Goal: Task Accomplishment & Management: Complete application form

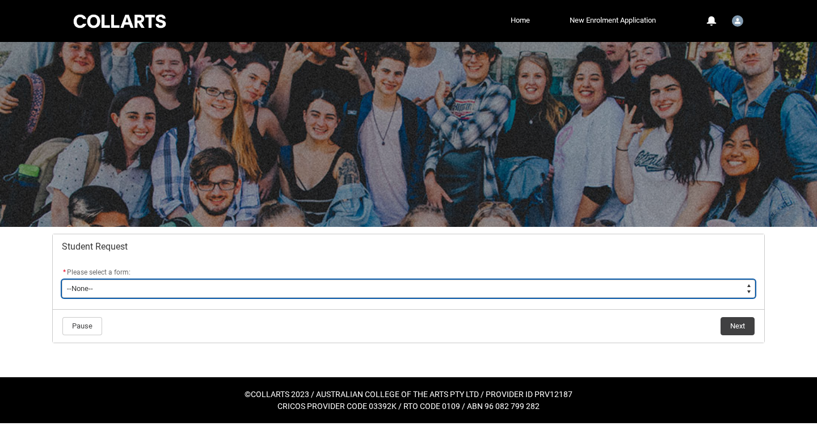
click at [486, 287] on select "--None-- Academic Transcript Application to Appeal Assignment Extension Change …" at bounding box center [408, 289] width 693 height 18
type lightning-select "Enrolment_Variation_Choice"
click at [62, 280] on select "--None-- Academic Transcript Application to Appeal Assignment Extension Change …" at bounding box center [408, 289] width 693 height 18
select select "Enrolment_Variation_Choice"
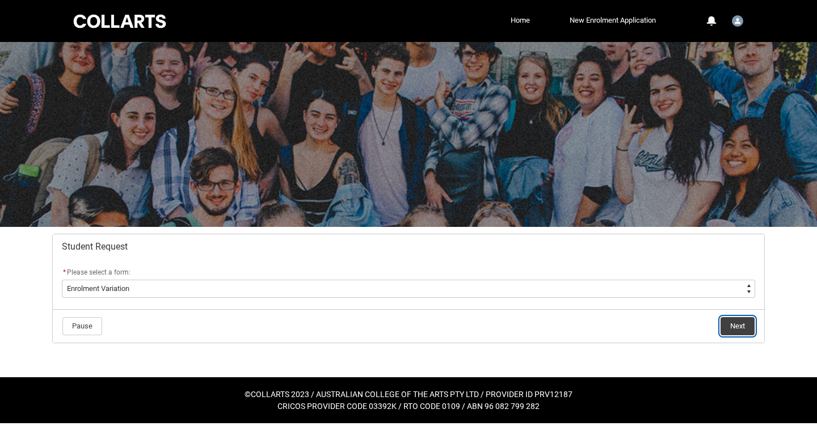
click at [734, 329] on button "Next" at bounding box center [738, 326] width 34 height 18
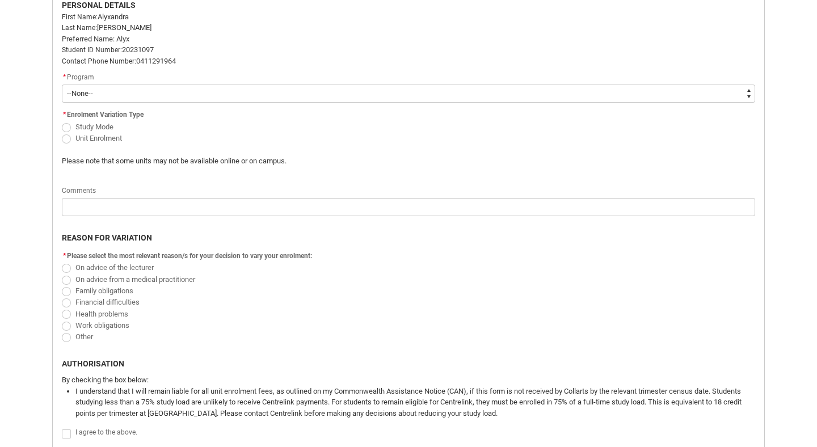
scroll to position [305, 0]
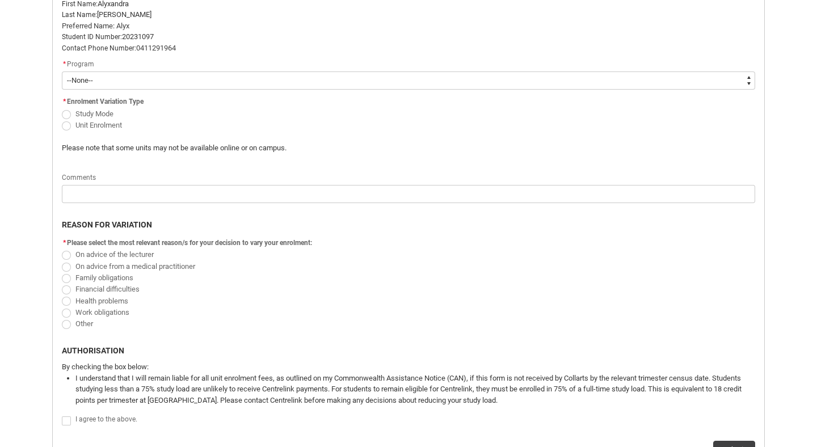
click at [67, 312] on span "Redu_Student_Request flow" at bounding box center [66, 313] width 9 height 9
click at [62, 306] on input "Work obligations" at bounding box center [61, 306] width 1 height 1
radio input "true"
click at [67, 327] on span "Redu_Student_Request flow" at bounding box center [66, 324] width 9 height 9
click at [62, 318] on input "Other" at bounding box center [61, 318] width 1 height 1
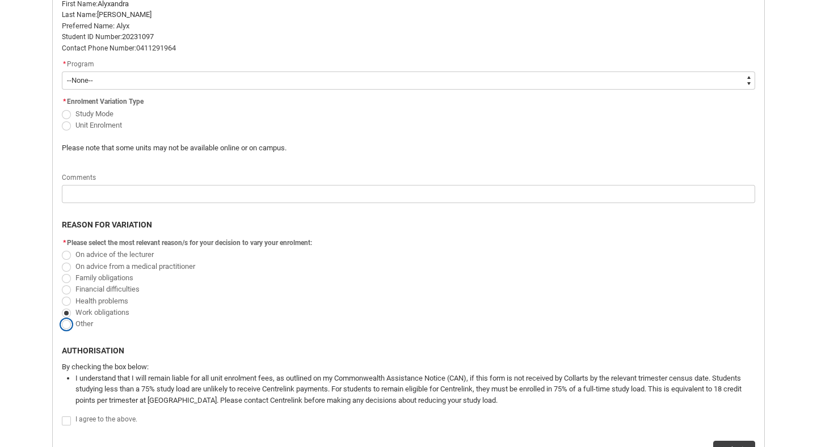
radio input "true"
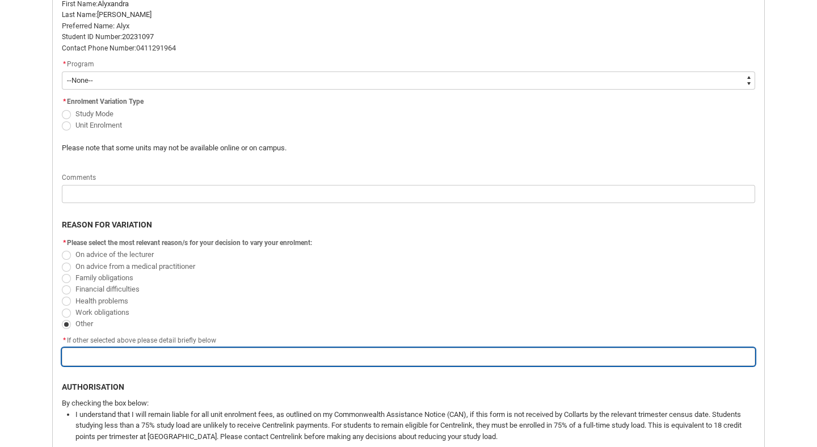
click at [100, 356] on input "Redu_Student_Request flow" at bounding box center [408, 357] width 693 height 18
type lightning-primitive-input-simple "F"
type input "F"
type lightning-primitive-input-simple "Fa"
type input "Fa"
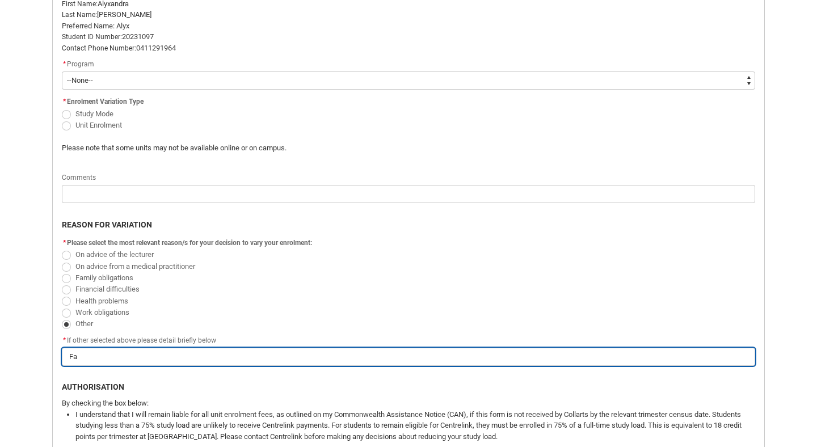
type lightning-primitive-input-simple "Fam"
type input "Fam"
type lightning-primitive-input-simple "Fami"
type input "Fami"
type lightning-primitive-input-simple "Famil"
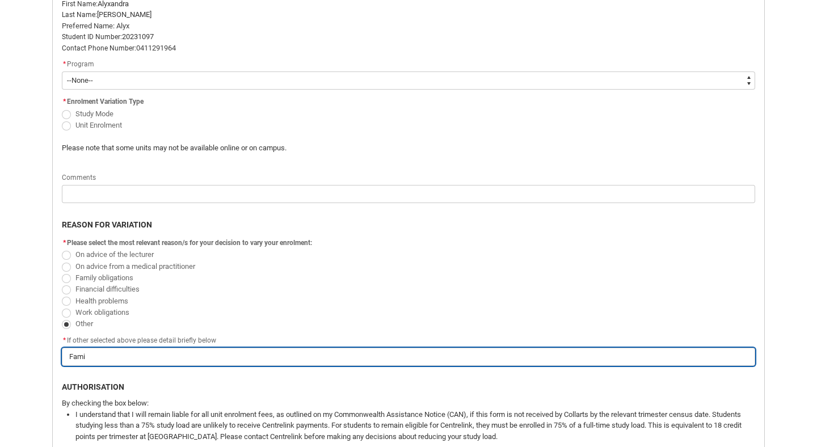
type input "Famil"
type lightning-primitive-input-simple "Family"
type input "Family"
type lightning-primitive-input-simple "Family"
type input "Family"
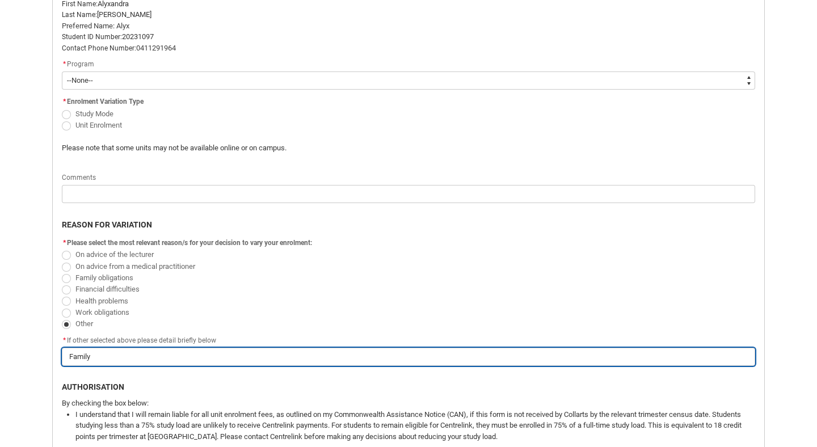
type lightning-primitive-input-simple "Family a"
type input "Family a"
type lightning-primitive-input-simple "Family an"
type input "Family an"
type lightning-primitive-input-simple "Family and"
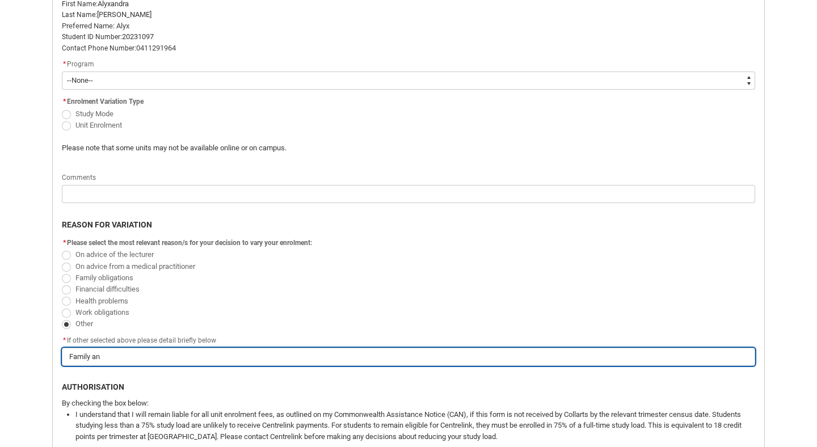
type input "Family and"
type lightning-primitive-input-simple "Family and"
type input "Family and"
type lightning-primitive-input-simple "Family and w"
type input "Family and w"
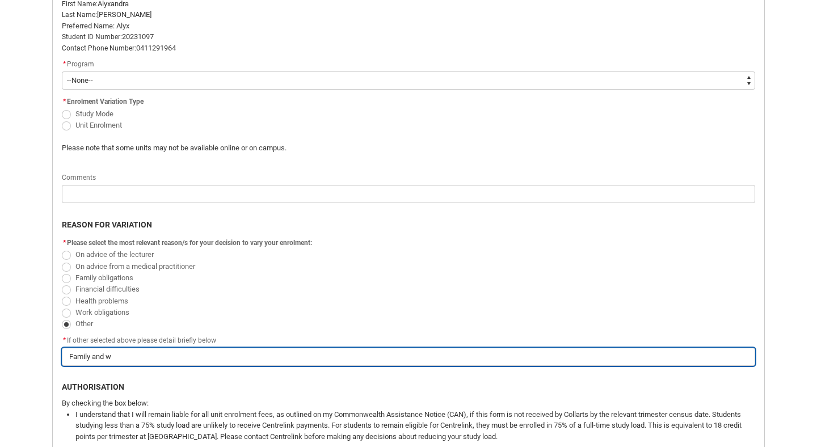
type lightning-primitive-input-simple "Family and wo"
type input "Family and wo"
type lightning-primitive-input-simple "Family and wor"
type input "Family and wor"
type lightning-primitive-input-simple "Family and work"
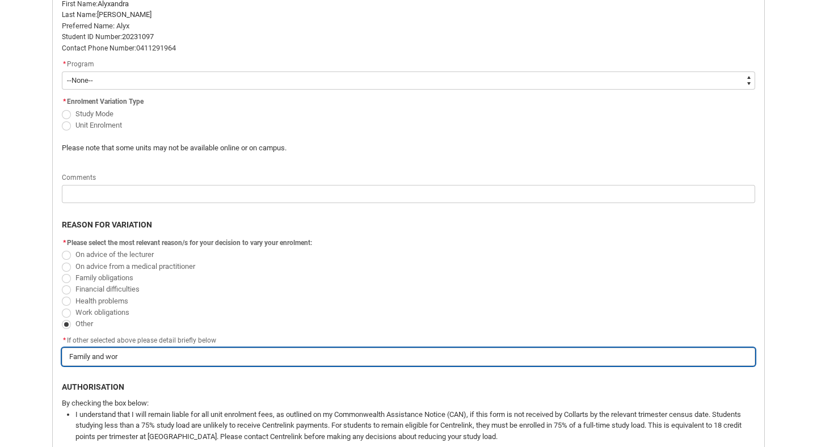
type input "Family and work"
type lightning-primitive-input-simple "Family and work"
type input "Family and work"
type lightning-primitive-input-simple "Family and work o"
type input "Family and work o"
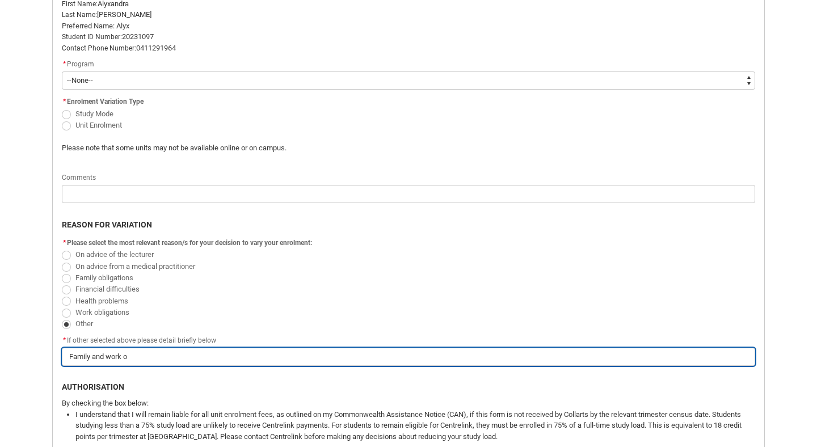
type lightning-primitive-input-simple "Family and work ob"
type input "Family and work ob"
type lightning-primitive-input-simple "Family and work obl"
type input "Family and work obl"
type lightning-primitive-input-simple "Family and work obli"
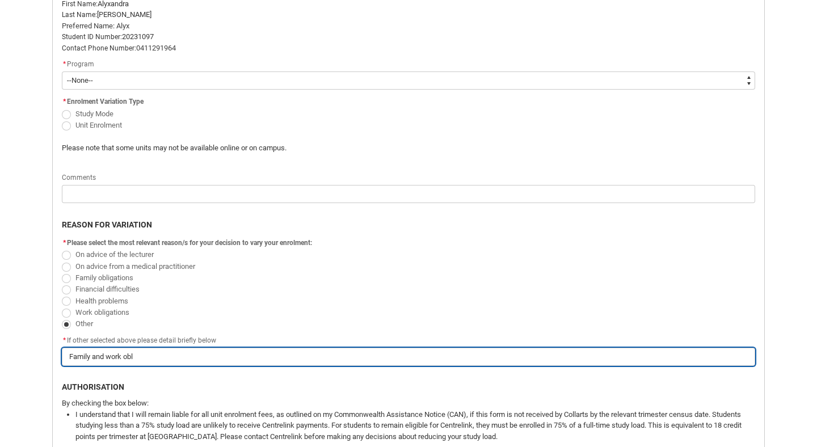
type input "Family and work obli"
type lightning-primitive-input-simple "Family and work oblig"
type input "Family and work oblig"
type lightning-primitive-input-simple "Family and work obliga"
type input "Family and work obliga"
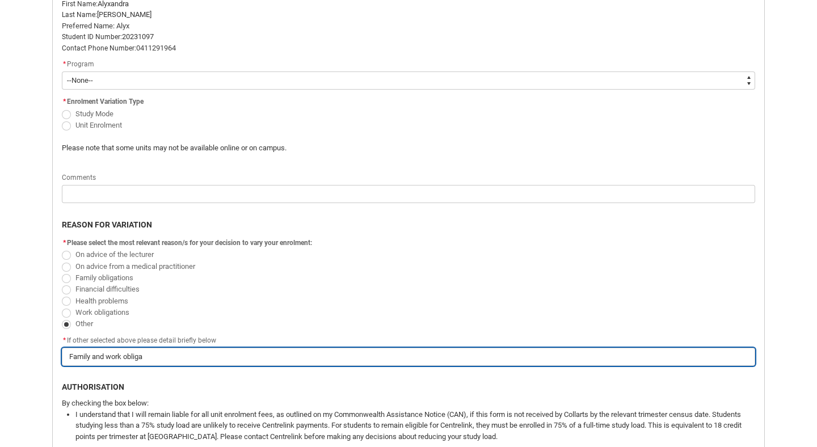
type lightning-primitive-input-simple "Family and work obligat"
type input "Family and work obligat"
type lightning-primitive-input-simple "Family and work obligati"
type input "Family and work obligati"
type lightning-primitive-input-simple "Family and work obligatio"
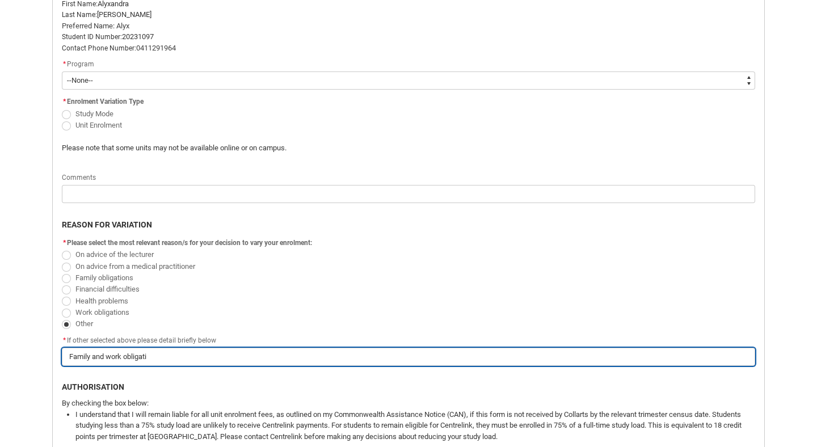
type input "Family and work obligatio"
type lightning-primitive-input-simple "Family and work obligation"
type input "Family and work obligation"
type lightning-primitive-input-simple "Family and work obligation"
type input "Family and work obligation"
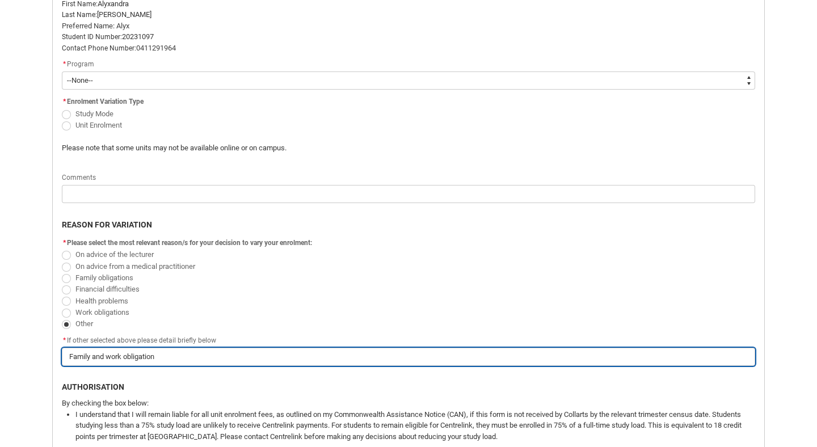
type lightning-primitive-input-simple "Family and work obligation"
type input "Family and work obligation"
type lightning-primitive-input-simple "Family and work obligations"
type input "Family and work obligations"
type lightning-primitive-input-simple "Family and work obligations,"
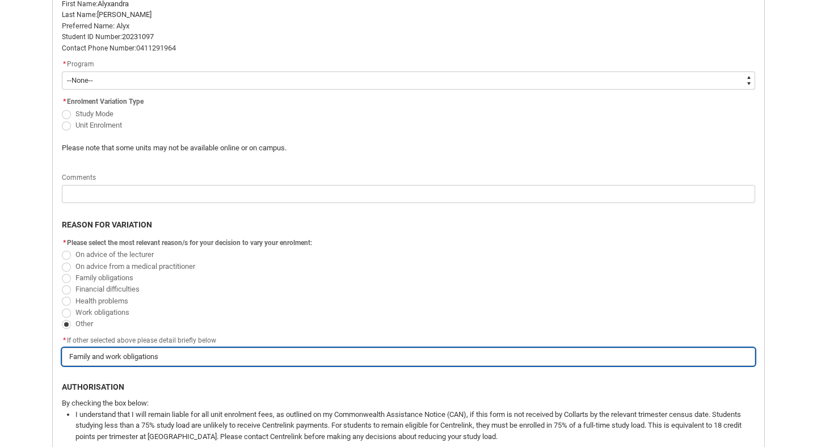
type input "Family and work obligations,"
type lightning-primitive-input-simple "Family and work obligations,"
type input "Family and work obligations,"
type lightning-primitive-input-simple "Family and work obligations, a"
type input "Family and work obligations, a"
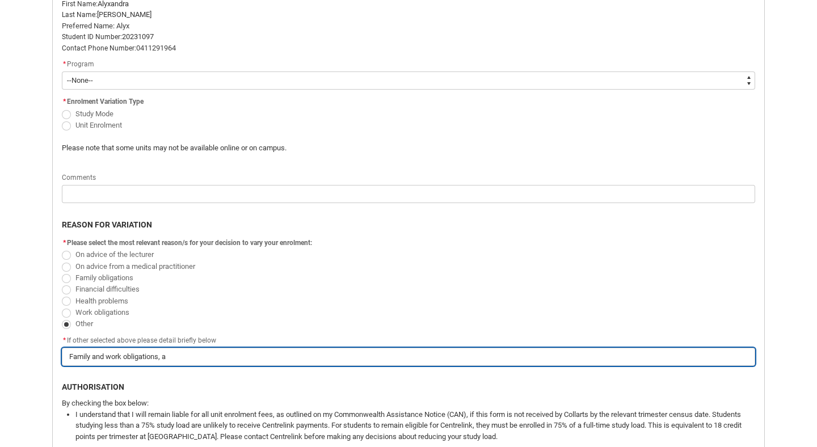
type lightning-primitive-input-simple "Family and work obligations, as"
type input "Family and work obligations, as"
type lightning-primitive-input-simple "Family and work obligations, as"
type input "Family and work obligations, as"
type lightning-primitive-input-simple "Family and work obligations, as w"
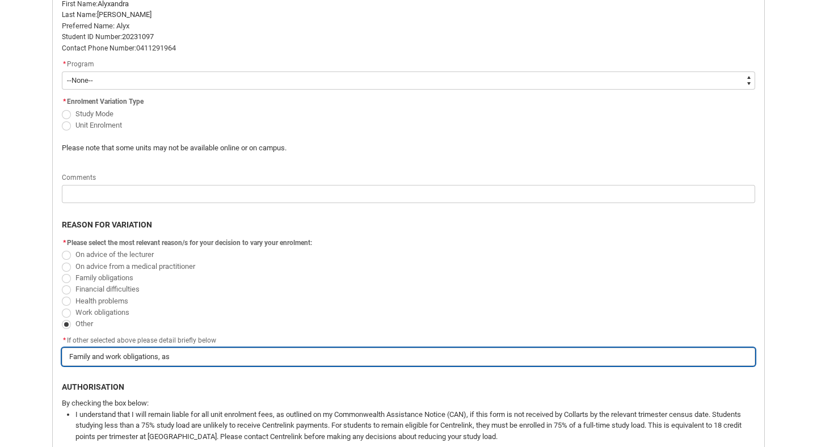
type input "Family and work obligations, as w"
type lightning-primitive-input-simple "Family and work obligations, as we"
type input "Family and work obligations, as we"
type lightning-primitive-input-simple "Family and work obligations, as wel"
type input "Family and work obligations, as wel"
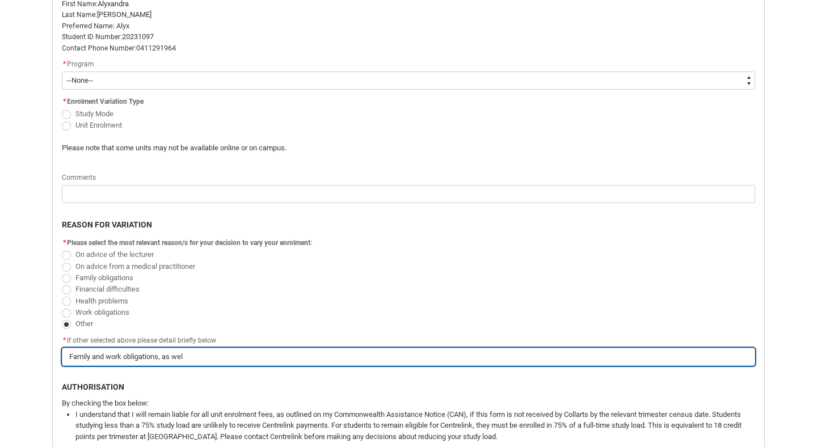
type lightning-primitive-input-simple "Family and work obligations, as well"
type input "Family and work obligations, as well"
type lightning-primitive-input-simple "Family and work obligations, as well"
type input "Family and work obligations, as well"
type lightning-primitive-input-simple "Family and work obligations, as well a"
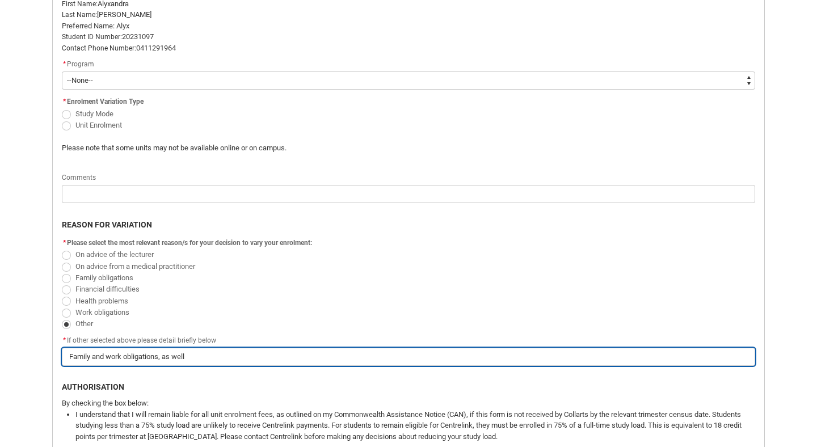
type input "Family and work obligations, as well a"
type lightning-primitive-input-simple "Family and work obligations, as well as"
type input "Family and work obligations, as well as"
type lightning-primitive-input-simple "Family and work obligations, as well as"
type input "Family and work obligations, as well as"
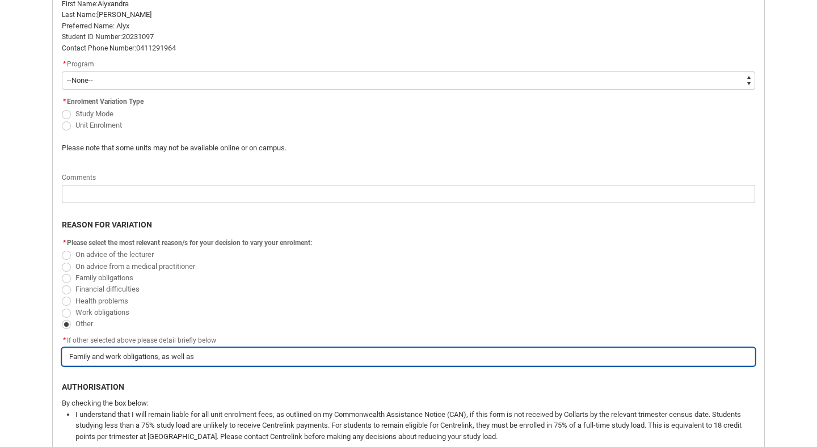
type lightning-primitive-input-simple "Family and work obligations, as well as l"
type input "Family and work obligations, as well as l"
type lightning-primitive-input-simple "Family and work obligations, as well as li"
type input "Family and work obligations, as well as li"
type lightning-primitive-input-simple "Family and work obligations, as well as liv"
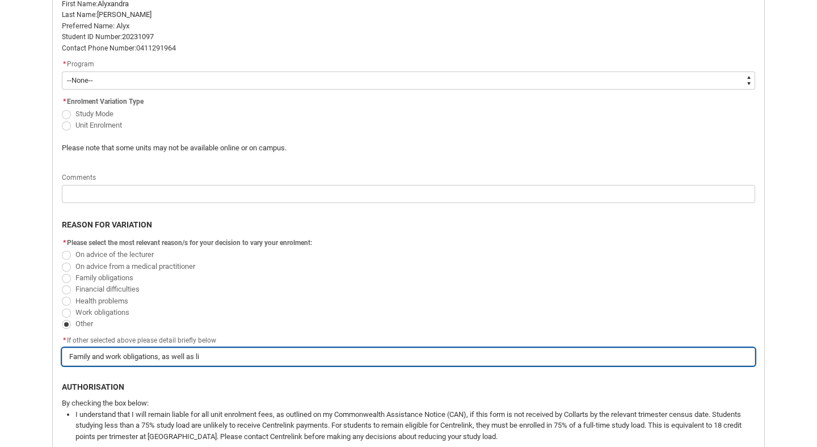
type input "Family and work obligations, as well as liv"
type lightning-primitive-input-simple "Family and work obligations, as well as livi"
type input "Family and work obligations, as well as livi"
type lightning-primitive-input-simple "Family and work obligations, as well as livin"
type input "Family and work obligations, as well as livin"
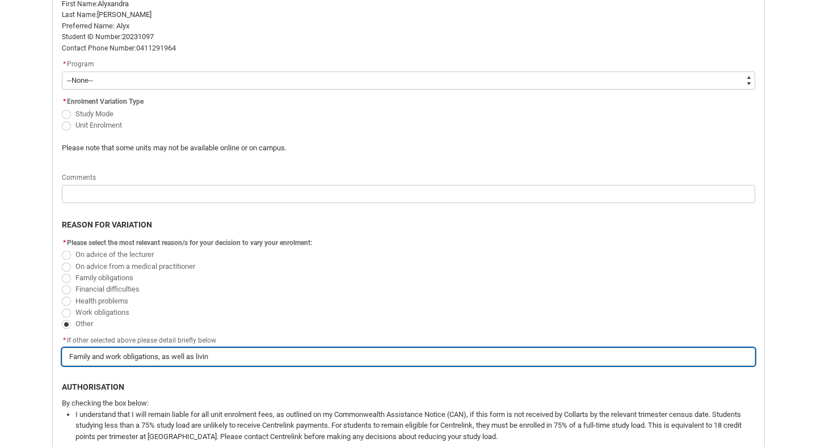
type lightning-primitive-input-simple "Family and work obligations, as well as living"
type input "Family and work obligations, as well as living"
type lightning-primitive-input-simple "Family and work obligations, as well as living"
type input "Family and work obligations, as well as living"
type lightning-primitive-input-simple "Family and work obligations, as well as living o"
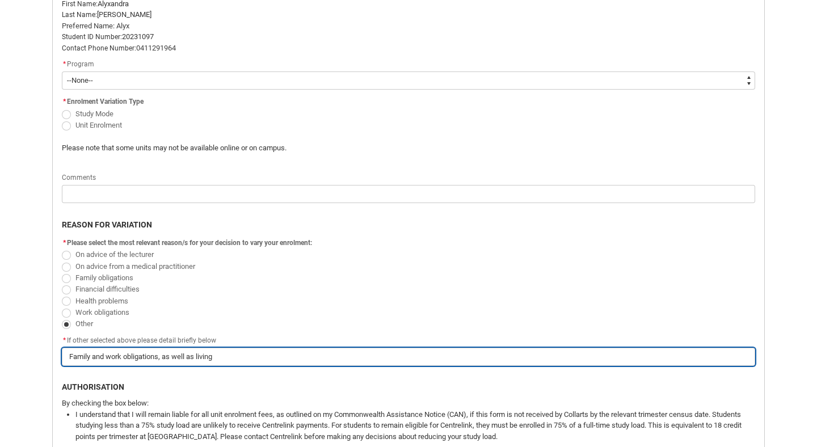
type input "Family and work obligations, as well as living o"
type lightning-primitive-input-simple "Family and work obligations, as well as living ov"
type input "Family and work obligations, as well as living ov"
type lightning-primitive-input-simple "Family and work obligations, as well as living ove"
type input "Family and work obligations, as well as living ove"
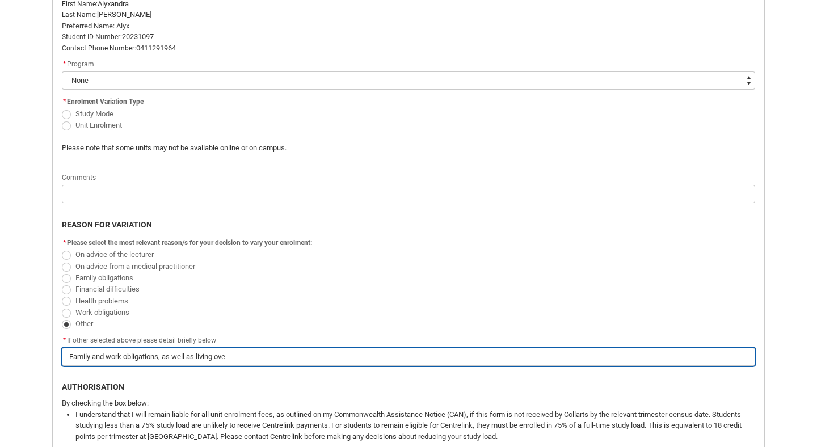
type lightning-primitive-input-simple "Family and work obligations, as well as living over"
type input "Family and work obligations, as well as living over"
type lightning-primitive-input-simple "Family and work obligations, as well as living overs"
type input "Family and work obligations, as well as living overs"
type lightning-primitive-input-simple "Family and work obligations, as well as living overse"
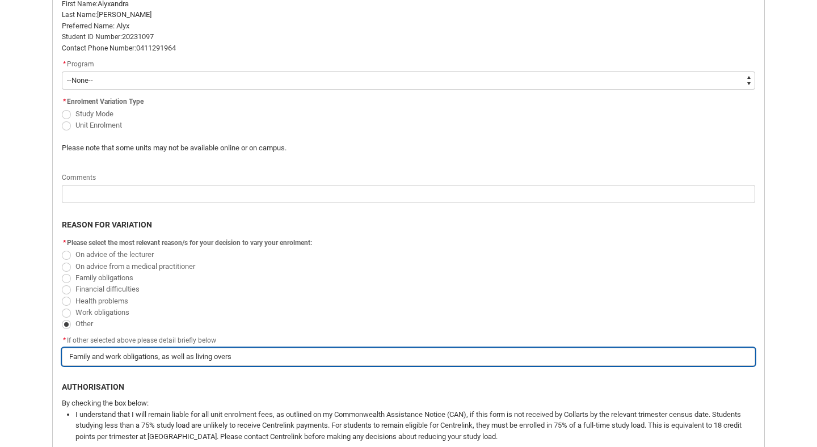
type input "Family and work obligations, as well as living overse"
type lightning-primitive-input-simple "Family and work obligations, as well as living oversea"
type input "Family and work obligations, as well as living oversea"
type lightning-primitive-input-simple "Family and work obligations, as well as living overseas"
type input "Family and work obligations, as well as living overseas"
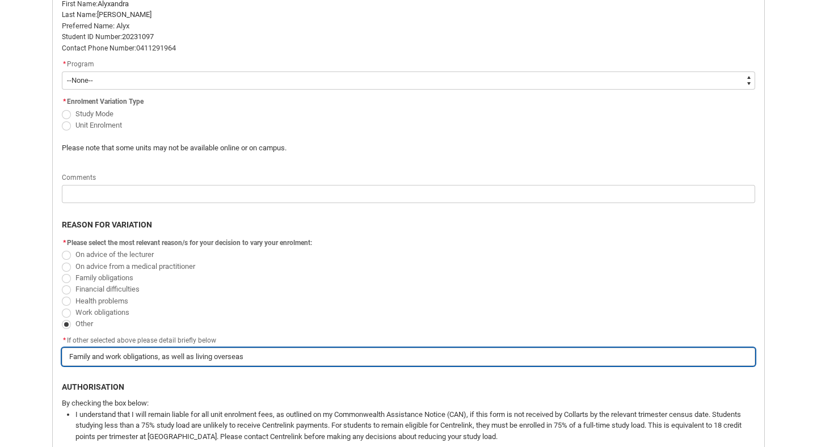
type lightning-primitive-input-simple "Family and work obligations, as well as living overseas"
type input "Family and work obligations, as well as living overseas"
type lightning-primitive-input-simple "Family and work obligations, as well as living overseas a"
type input "Family and work obligations, as well as living overseas a"
type lightning-primitive-input-simple "Family and work obligations, as well as living overseas an"
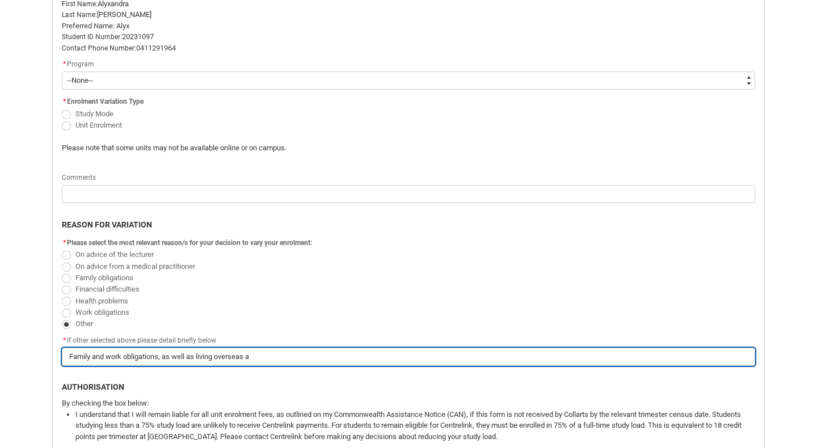
type input "Family and work obligations, as well as living overseas an"
type lightning-primitive-input-simple "Family and work obligations, as well as living overseas and"
type input "Family and work obligations, as well as living overseas and"
type lightning-primitive-input-simple "Family and work obligations, as well as living overseas and"
type input "Family and work obligations, as well as living overseas and"
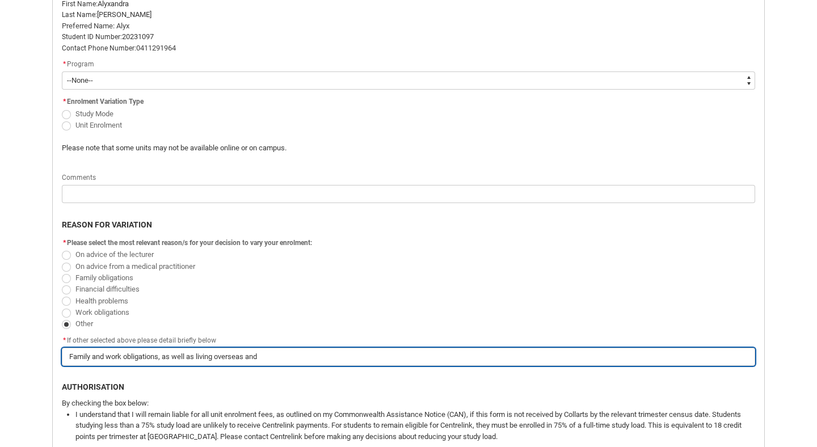
type lightning-primitive-input-simple "Family and work obligations, as well as living overseas and b"
type input "Family and work obligations, as well as living overseas and b"
type lightning-primitive-input-simple "Family and work obligations, as well as living overseas and be"
type input "Family and work obligations, as well as living overseas and be"
type lightning-primitive-input-simple "Family and work obligations, as well as living overseas and bei"
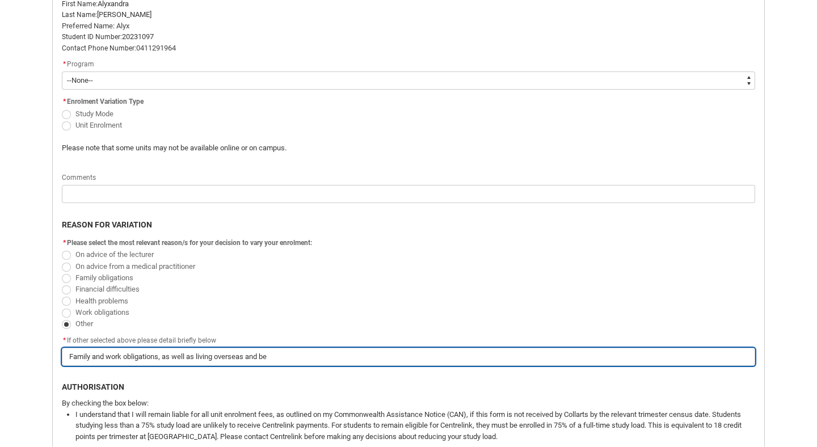
type input "Family and work obligations, as well as living overseas and bei"
type lightning-primitive-input-simple "Family and work obligations, as well as living overseas and bein"
type input "Family and work obligations, as well as living overseas and bein"
type lightning-primitive-input-simple "Family and work obligations, as well as living overseas and being"
type input "Family and work obligations, as well as living overseas and being"
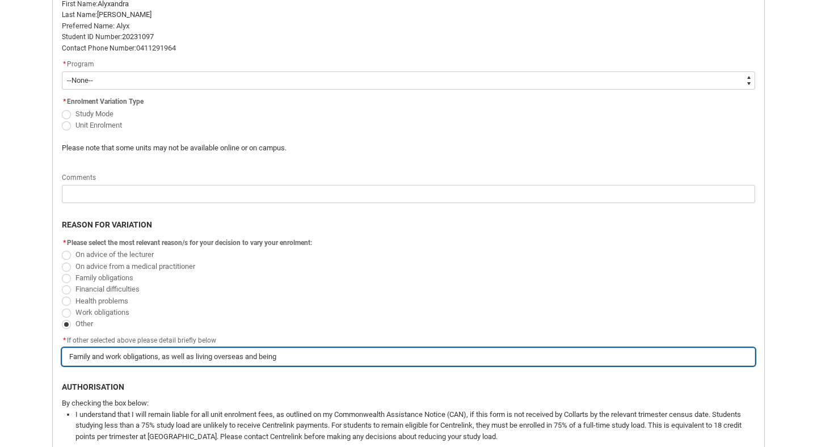
type lightning-primitive-input-simple "Family and work obligations, as well as living overseas and being"
type input "Family and work obligations, as well as living overseas and being"
type lightning-primitive-input-simple "Family and work obligations, as well as living overseas and being s"
type input "Family and work obligations, as well as living overseas and being s"
type lightning-primitive-input-simple "Family and work obligations, as well as living overseas and being su"
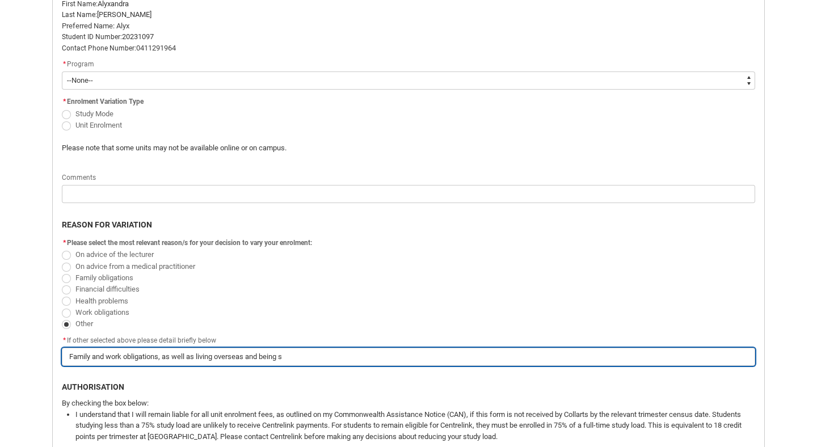
type input "Family and work obligations, as well as living overseas and being su"
type lightning-primitive-input-simple "Family and work obligations, as well as living overseas and being sug"
type input "Family and work obligations, as well as living overseas and being sug"
type lightning-primitive-input-simple "Family and work obligations, as well as living overseas and being sugg"
type input "Family and work obligations, as well as living overseas and being sugg"
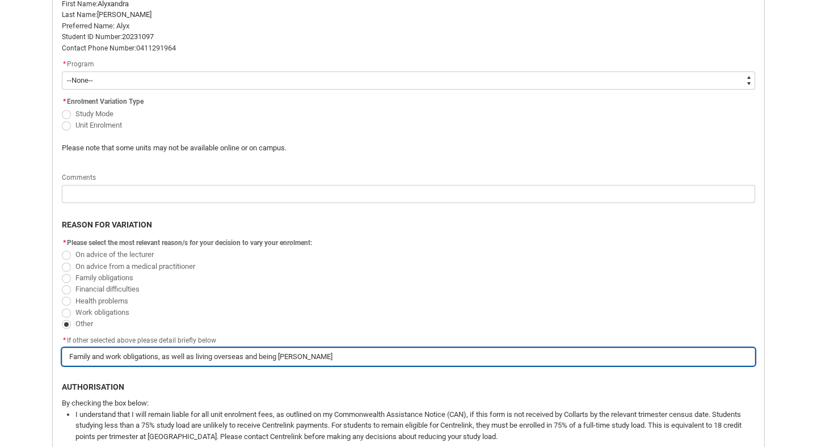
type lightning-primitive-input-simple "Family and work obligations, as well as living overseas and being sugge"
type input "Family and work obligations, as well as living overseas and being sugge"
type lightning-primitive-input-simple "Family and work obligations, as well as living overseas and being sugges"
type input "Family and work obligations, as well as living overseas and being sugges"
type lightning-primitive-input-simple "Family and work obligations, as well as living overseas and being suggest"
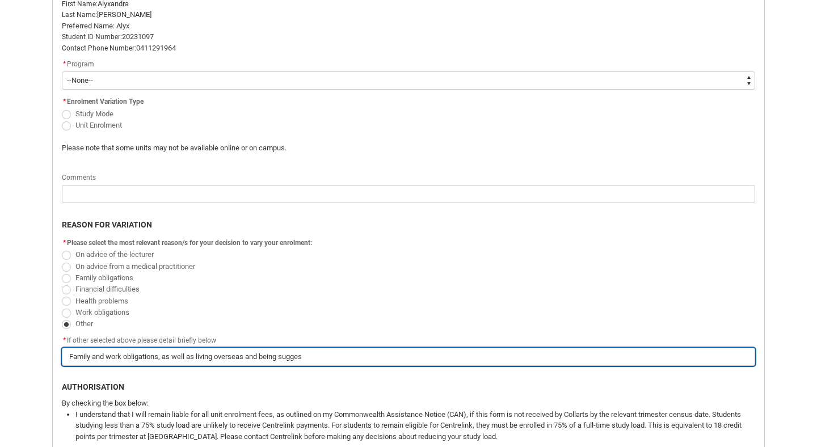
type input "Family and work obligations, as well as living overseas and being suggest"
type lightning-primitive-input-simple "Family and work obligations, as well as living overseas and being suggeste"
type input "Family and work obligations, as well as living overseas and being suggeste"
type lightning-primitive-input-simple "Family and work obligations, as well as living overseas and being suggested"
type input "Family and work obligations, as well as living overseas and being suggested"
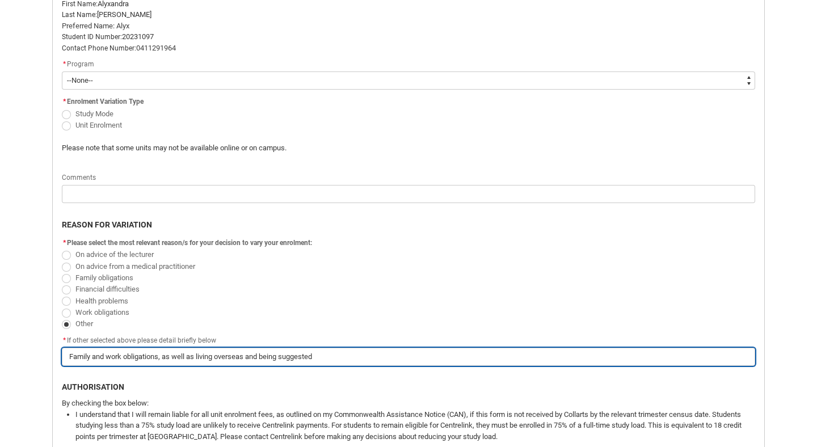
type lightning-primitive-input-simple "Family and work obligations, as well as living overseas and being suggested"
type input "Family and work obligations, as well as living overseas and being suggested"
type lightning-primitive-input-simple "Family and work obligations, as well as living overseas and being suggested t"
type input "Family and work obligations, as well as living overseas and being suggested t"
type lightning-primitive-input-simple "Family and work obligations, as well as living overseas and being suggested th"
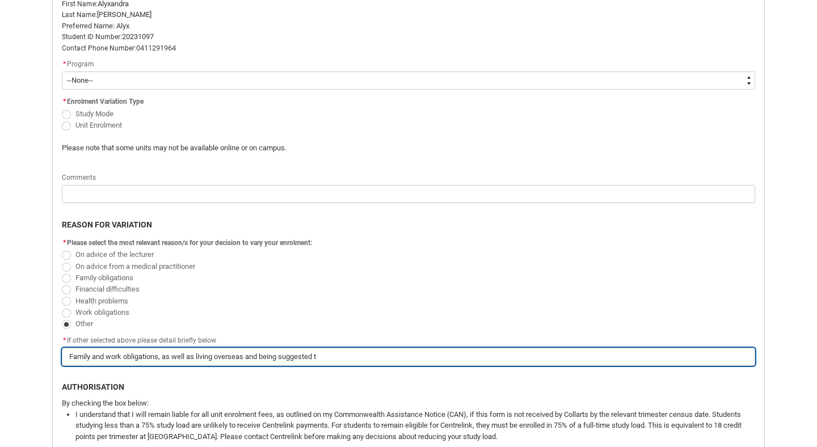
type input "Family and work obligations, as well as living overseas and being suggested th"
type lightning-primitive-input-simple "Family and work obligations, as well as living overseas and being suggested thi"
type input "Family and work obligations, as well as living overseas and being suggested thi"
type lightning-primitive-input-simple "Family and work obligations, as well as living overseas and being suggested this"
type input "Family and work obligations, as well as living overseas and being suggested this"
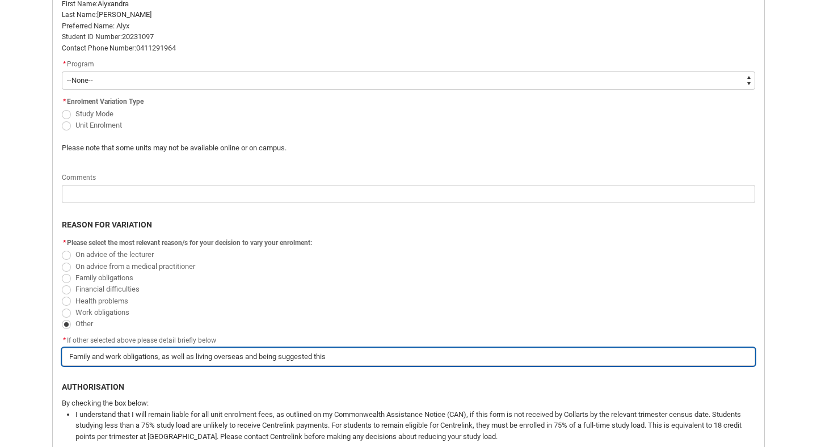
type lightning-primitive-input-simple "Family and work obligations, as well as living overseas and being suggested this"
type input "Family and work obligations, as well as living overseas and being suggested this"
type lightning-primitive-input-simple "Family and work obligations, as well as living overseas and being suggested thi…"
type input "Family and work obligations, as well as living overseas and being suggested thi…"
type lightning-primitive-input-simple "Family and work obligations, as well as living overseas and being suggested thi…"
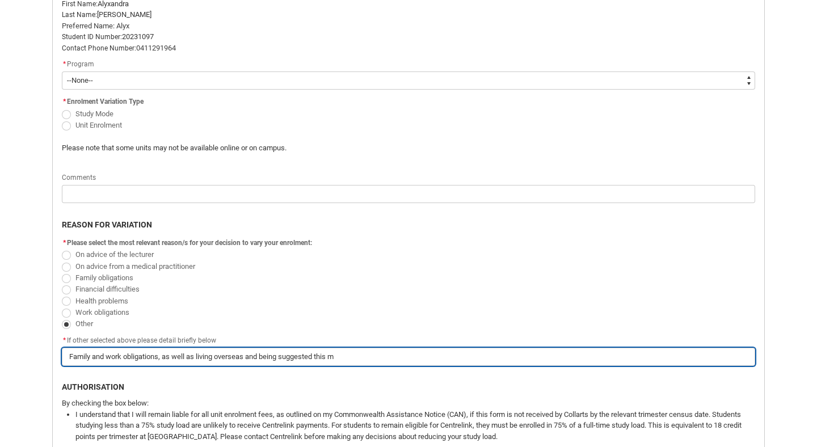
type input "Family and work obligations, as well as living overseas and being suggested thi…"
type lightning-primitive-input-simple "Family and work obligations, as well as living overseas and being suggested thi…"
type input "Family and work obligations, as well as living overseas and being suggested thi…"
type lightning-primitive-input-simple "Family and work obligations, as well as living overseas and being suggested thi…"
type input "Family and work obligations, as well as living overseas and being suggested thi…"
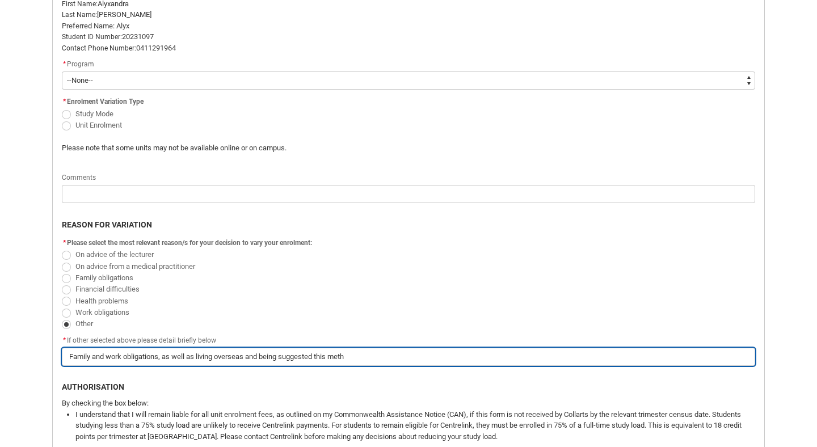
type lightning-primitive-input-simple "Family and work obligations, as well as living overseas and being suggested thi…"
type input "Family and work obligations, as well as living overseas and being suggested thi…"
type lightning-primitive-input-simple "Family and work obligations, as well as living overseas and being suggested thi…"
type input "Family and work obligations, as well as living overseas and being suggested thi…"
type lightning-primitive-input-simple "Family and work obligations, as well as living overseas and being suggested thi…"
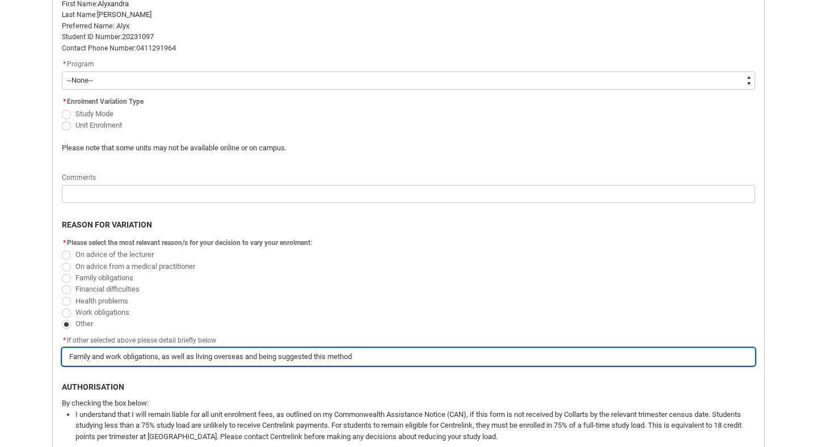
type input "Family and work obligations, as well as living overseas and being suggested thi…"
type lightning-primitive-input-simple "Family and work obligations, as well as living overseas and being suggested thi…"
type input "Family and work obligations, as well as living overseas and being suggested thi…"
type lightning-primitive-input-simple "Family and work obligations, as well as living overseas and being suggested thi…"
type input "Family and work obligations, as well as living overseas and being suggested thi…"
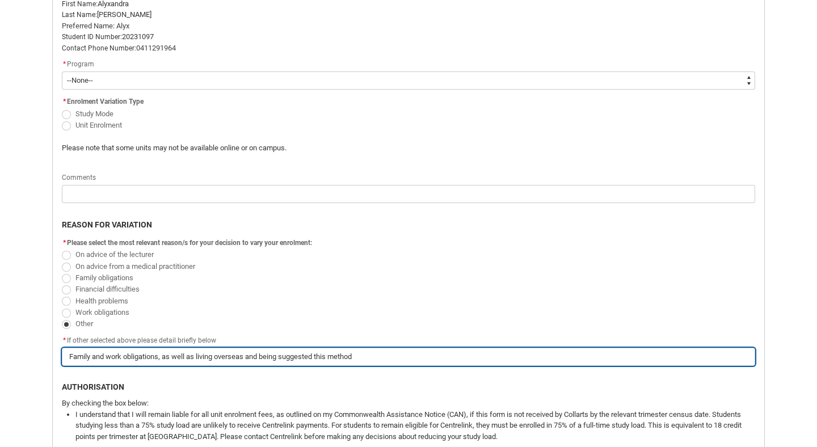
type lightning-primitive-input-simple "Family and work obligations, as well as living overseas and being suggested thi…"
type input "Family and work obligations, as well as living overseas and being suggested thi…"
type lightning-primitive-input-simple "Family and work obligations, as well as living overseas and being suggested thi…"
type input "Family and work obligations, as well as living overseas and being suggested thi…"
type lightning-primitive-input-simple "Family and work obligations, as well as living overseas and being suggested thi…"
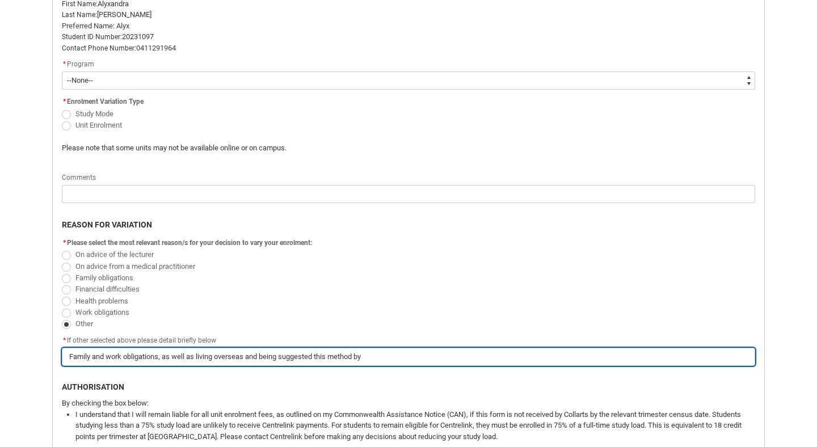
type input "Family and work obligations, as well as living overseas and being suggested thi…"
type lightning-primitive-input-simple "Family and work obligations, as well as living overseas and being suggested thi…"
type input "Family and work obligations, as well as living overseas and being suggested thi…"
type lightning-primitive-input-simple "Family and work obligations, as well as living overseas and being suggested thi…"
type input "Family and work obligations, as well as living overseas and being suggested thi…"
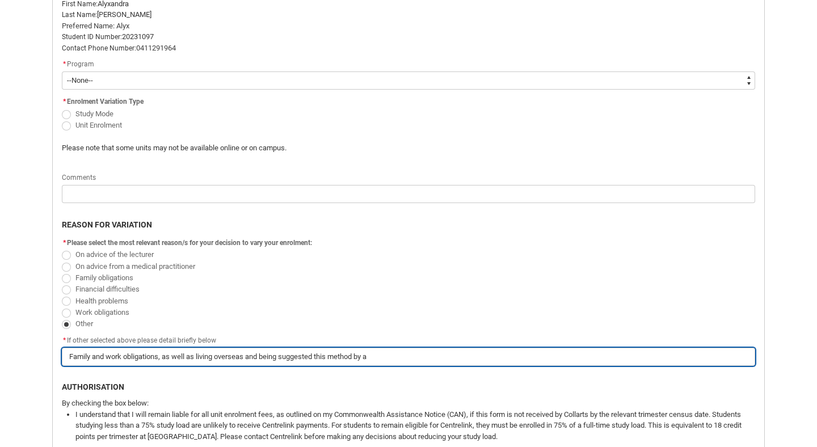
type lightning-primitive-input-simple "Family and work obligations, as well as living overseas and being suggested thi…"
type input "Family and work obligations, as well as living overseas and being suggested thi…"
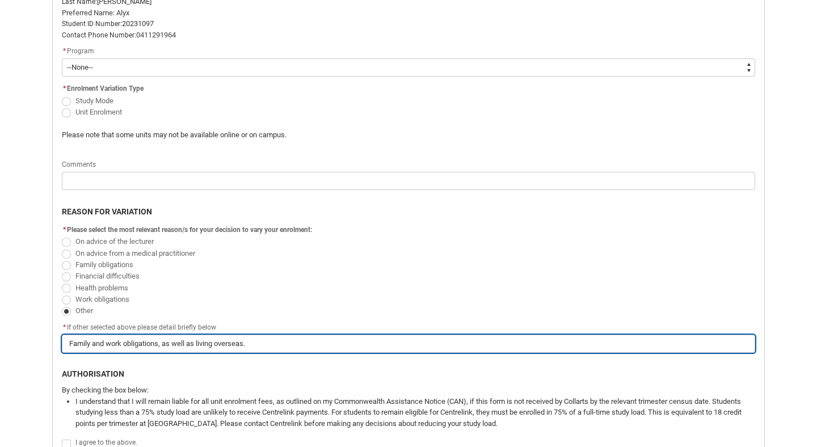
scroll to position [316, 0]
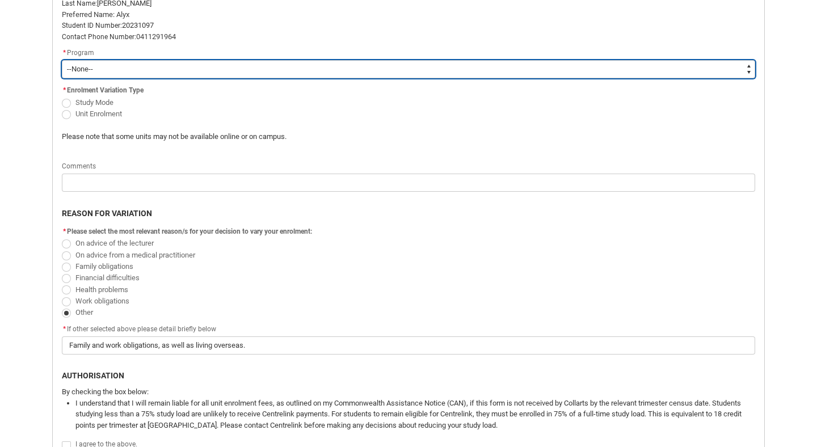
click at [169, 63] on select "--None-- Bachelor of Digital and Social Media V2" at bounding box center [408, 69] width 693 height 18
click at [62, 60] on select "--None-- Bachelor of Digital and Social Media V2" at bounding box center [408, 69] width 693 height 18
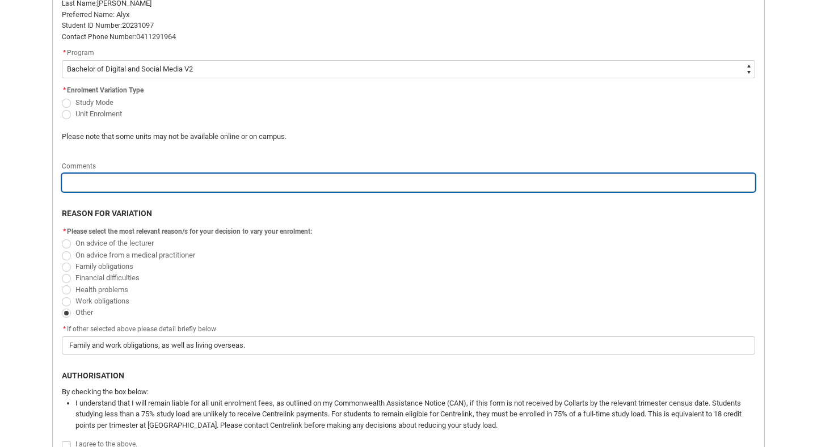
click at [127, 175] on input "Redu_Student_Request flow" at bounding box center [408, 183] width 693 height 18
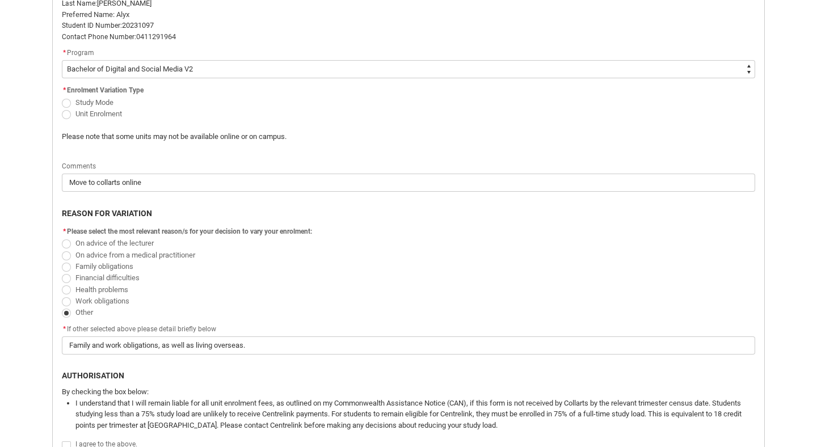
click at [66, 103] on span "Redu_Student_Request flow" at bounding box center [66, 103] width 9 height 9
click at [62, 96] on input "Study Mode" at bounding box center [61, 96] width 1 height 1
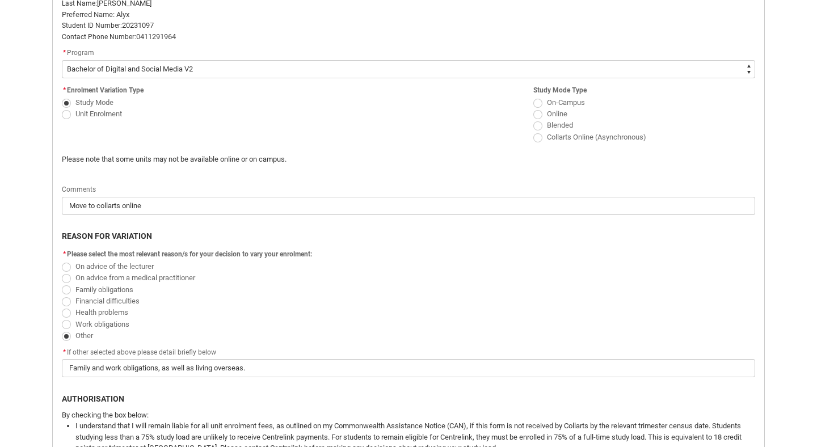
click at [539, 137] on span "Redu_Student_Request flow" at bounding box center [537, 137] width 9 height 9
click at [533, 131] on input "Collarts Online (Asynchronous)" at bounding box center [533, 131] width 1 height 1
click at [68, 116] on span "Redu_Student_Request flow" at bounding box center [66, 114] width 9 height 9
click at [62, 108] on input "Unit Enrolment" at bounding box center [61, 107] width 1 height 1
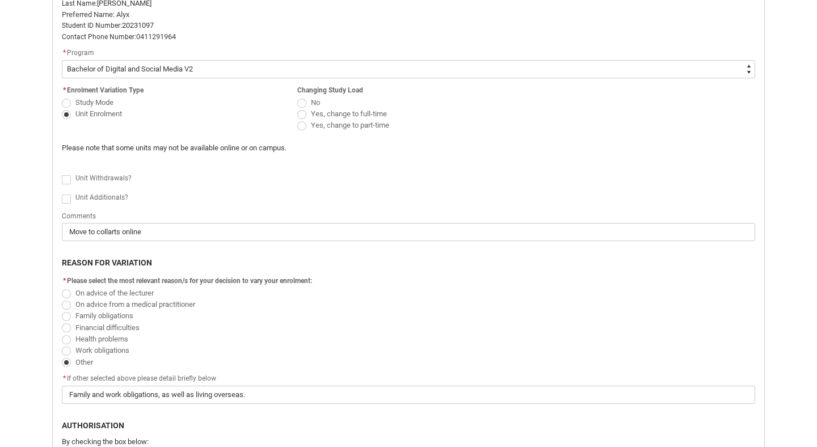
click at [66, 104] on span "Redu_Student_Request flow" at bounding box center [66, 103] width 9 height 9
click at [62, 96] on input "Study Mode" at bounding box center [61, 96] width 1 height 1
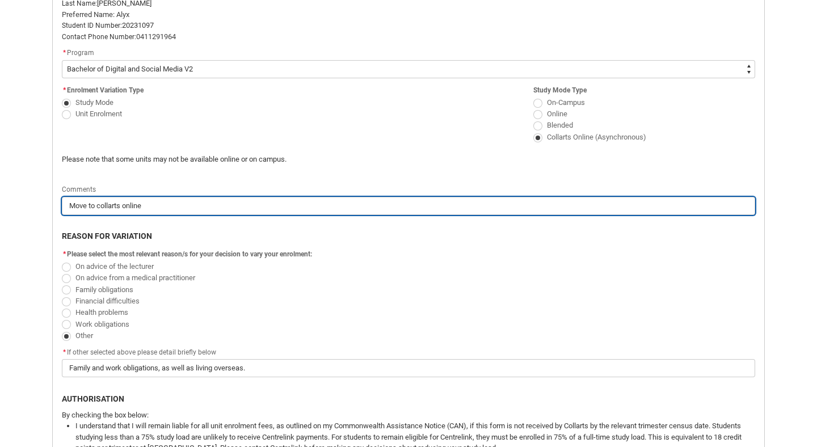
drag, startPoint x: 163, startPoint y: 207, endPoint x: 28, endPoint y: 199, distance: 135.8
click at [28, 199] on div "Skip to Main Content Collarts Education Community Home New Enrolment Applicatio…" at bounding box center [408, 139] width 817 height 910
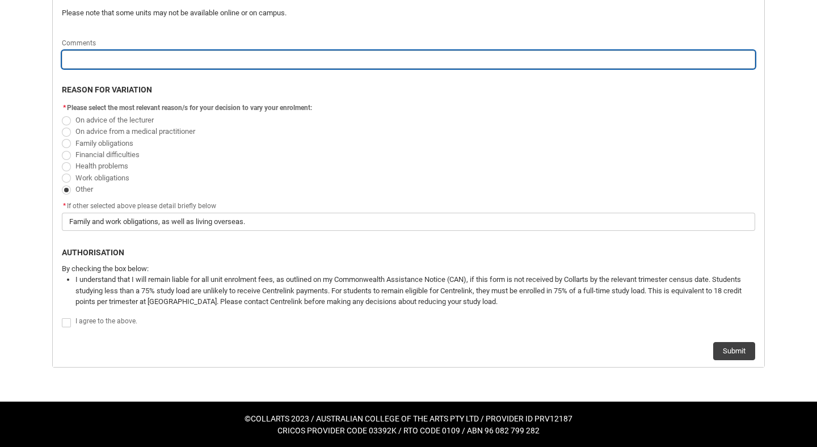
scroll to position [463, 0]
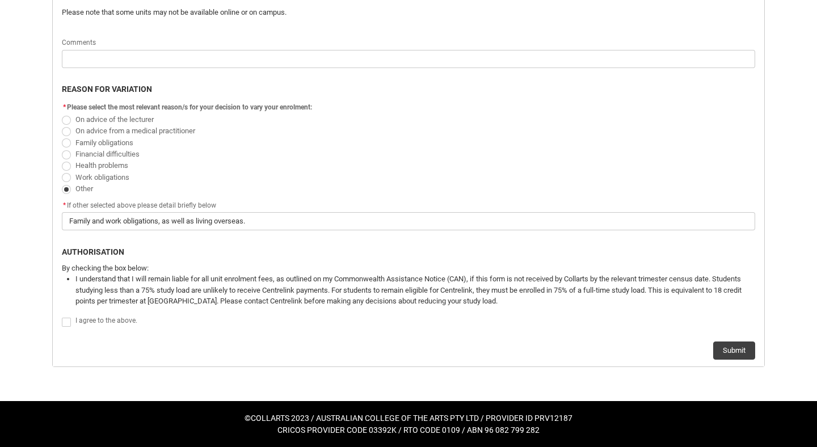
click at [66, 322] on span "Redu_Student_Request flow" at bounding box center [66, 322] width 9 height 9
click at [62, 316] on input "Redu_Student_Request flow" at bounding box center [61, 316] width 1 height 1
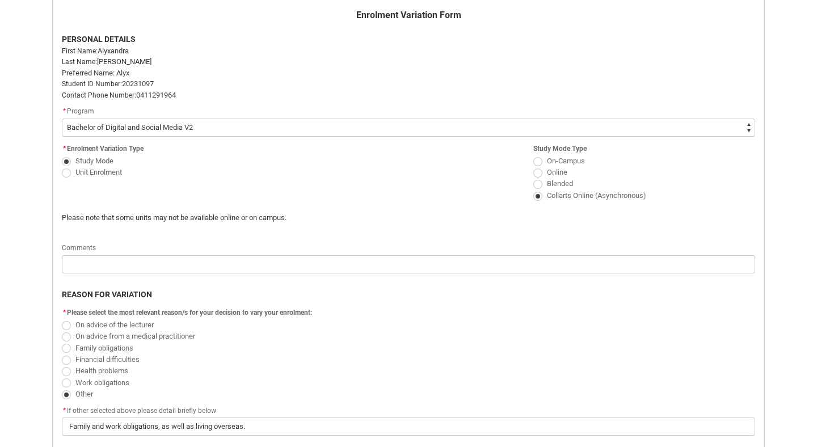
scroll to position [260, 0]
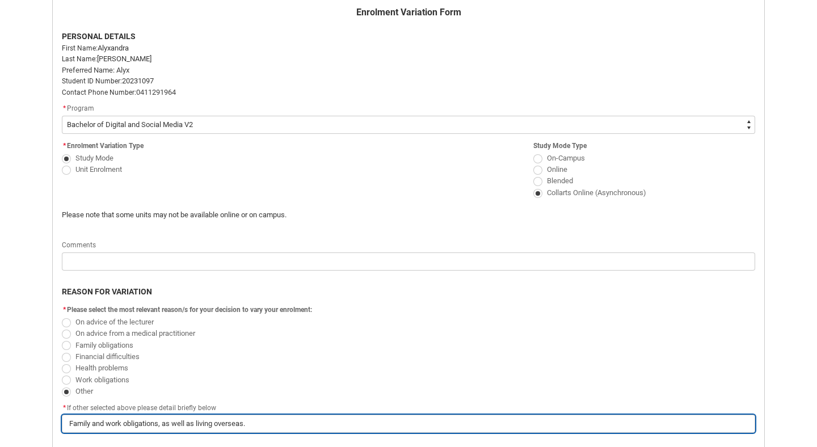
click at [107, 424] on input "Family and work obligations, as well as living overseas." at bounding box center [408, 424] width 693 height 18
click at [284, 426] on input "Family, financial and work obligations, as well as living overseas." at bounding box center [408, 424] width 693 height 18
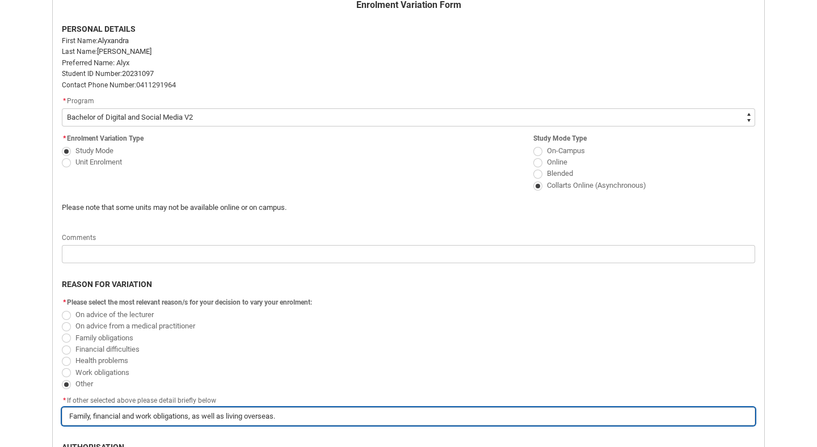
scroll to position [463, 0]
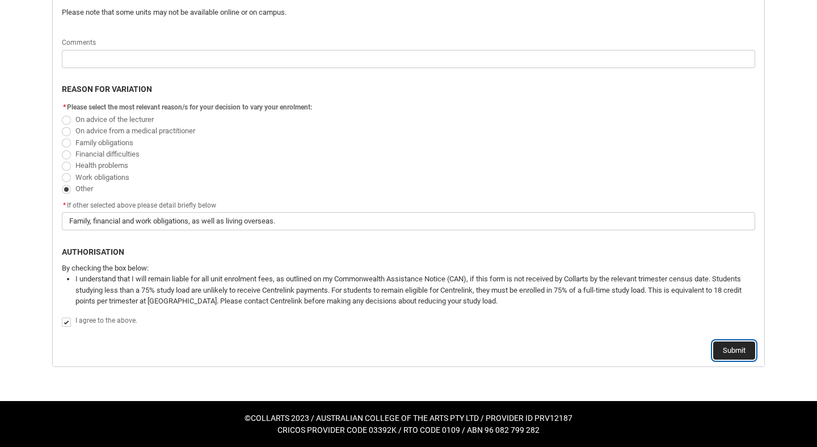
click at [742, 348] on button "Submit" at bounding box center [734, 351] width 42 height 18
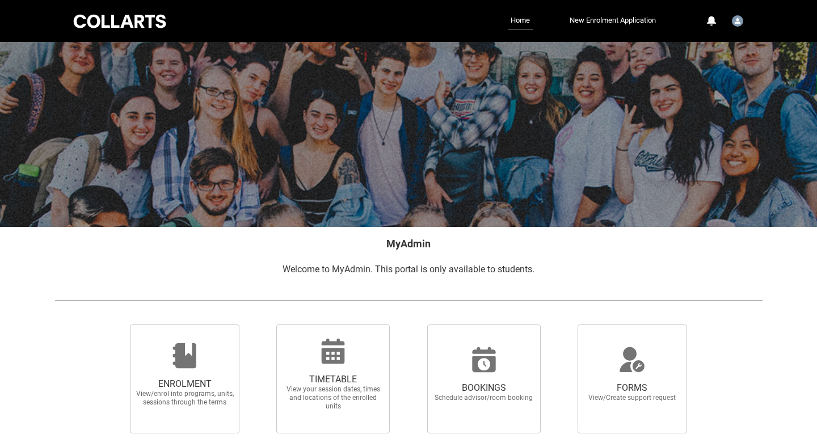
scroll to position [169, 0]
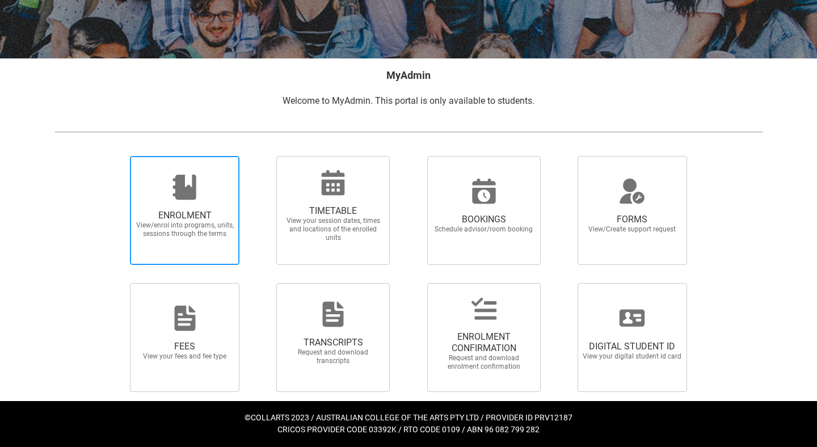
click at [203, 227] on span "View/enrol into programs, units, sessions through the terms" at bounding box center [185, 229] width 100 height 17
click at [116, 156] on input "ENROLMENT View/enrol into programs, units, sessions through the terms" at bounding box center [116, 155] width 1 height 1
radio input "true"
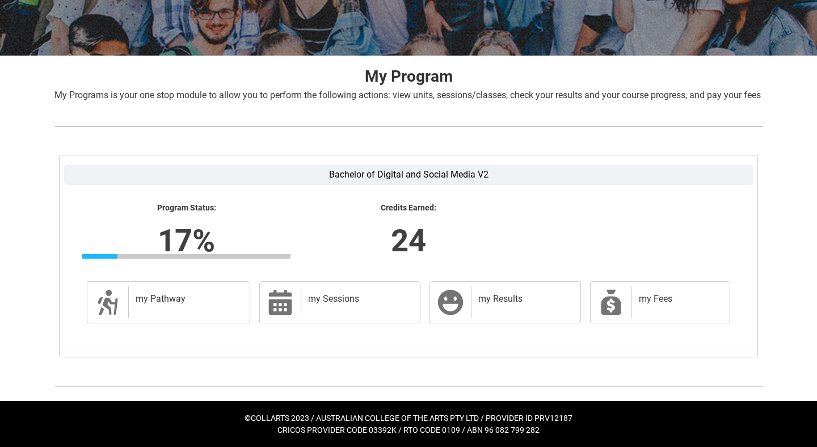
scroll to position [185, 0]
click at [215, 301] on h2 "my Pathway" at bounding box center [187, 298] width 103 height 11
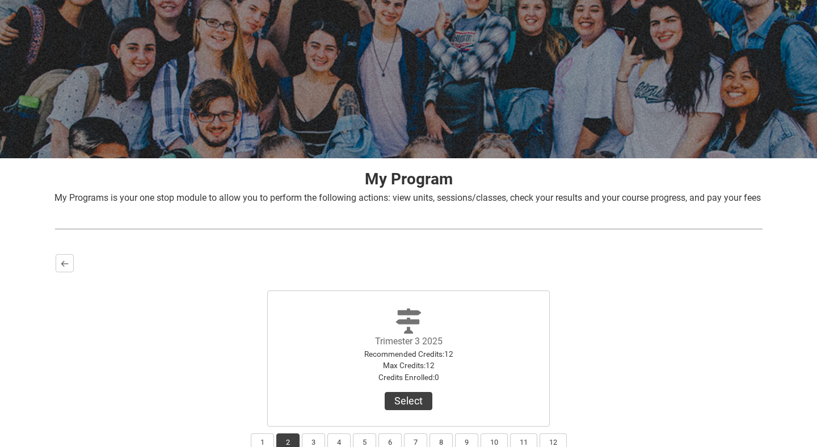
scroll to position [173, 0]
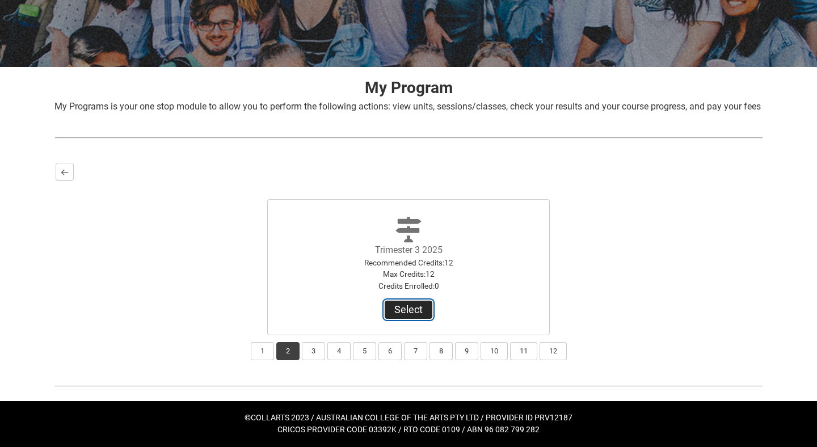
click at [410, 312] on button "Select" at bounding box center [409, 310] width 48 height 18
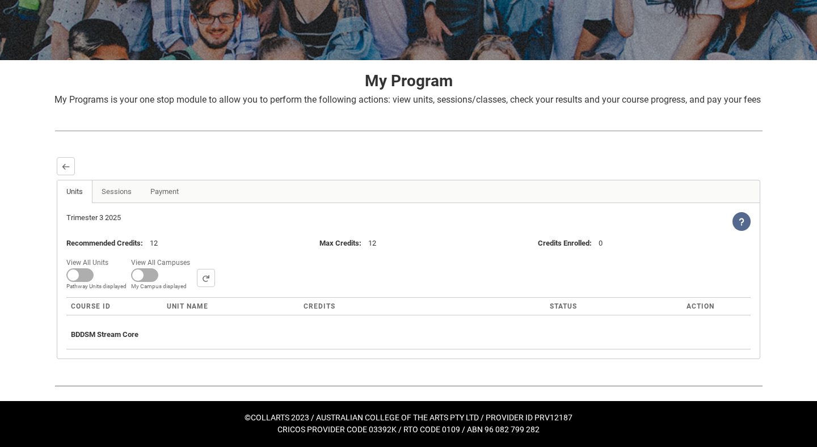
scroll to position [174, 0]
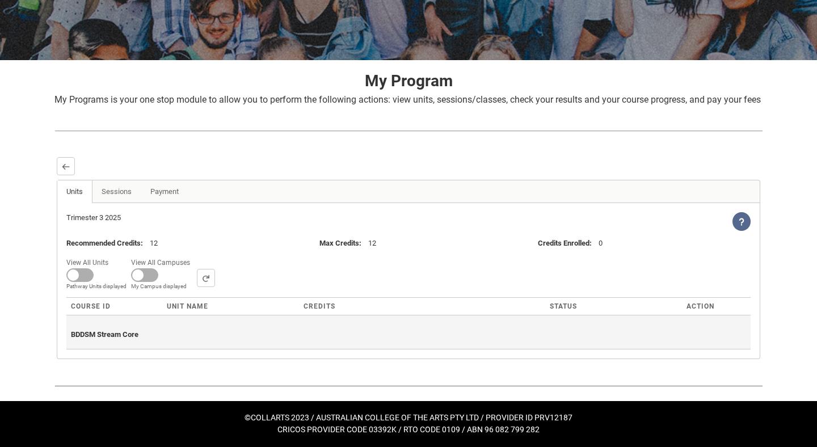
click at [121, 338] on span "BDDSM Stream Core" at bounding box center [105, 334] width 68 height 9
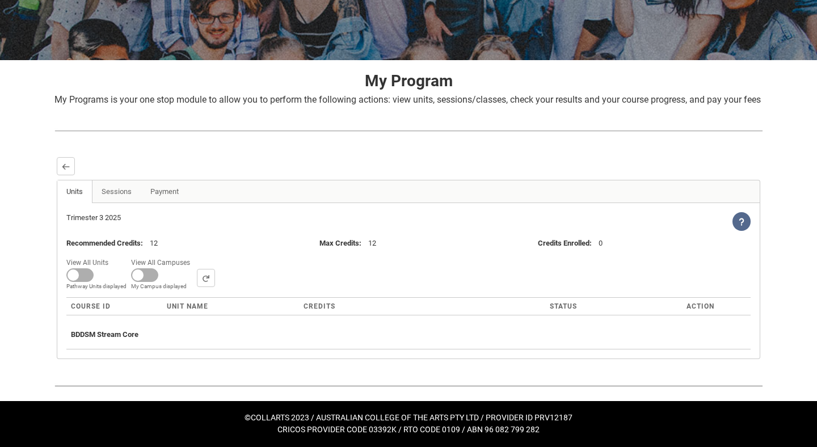
click at [282, 137] on img at bounding box center [408, 131] width 708 height 12
